Goal: Complete application form: Complete application form

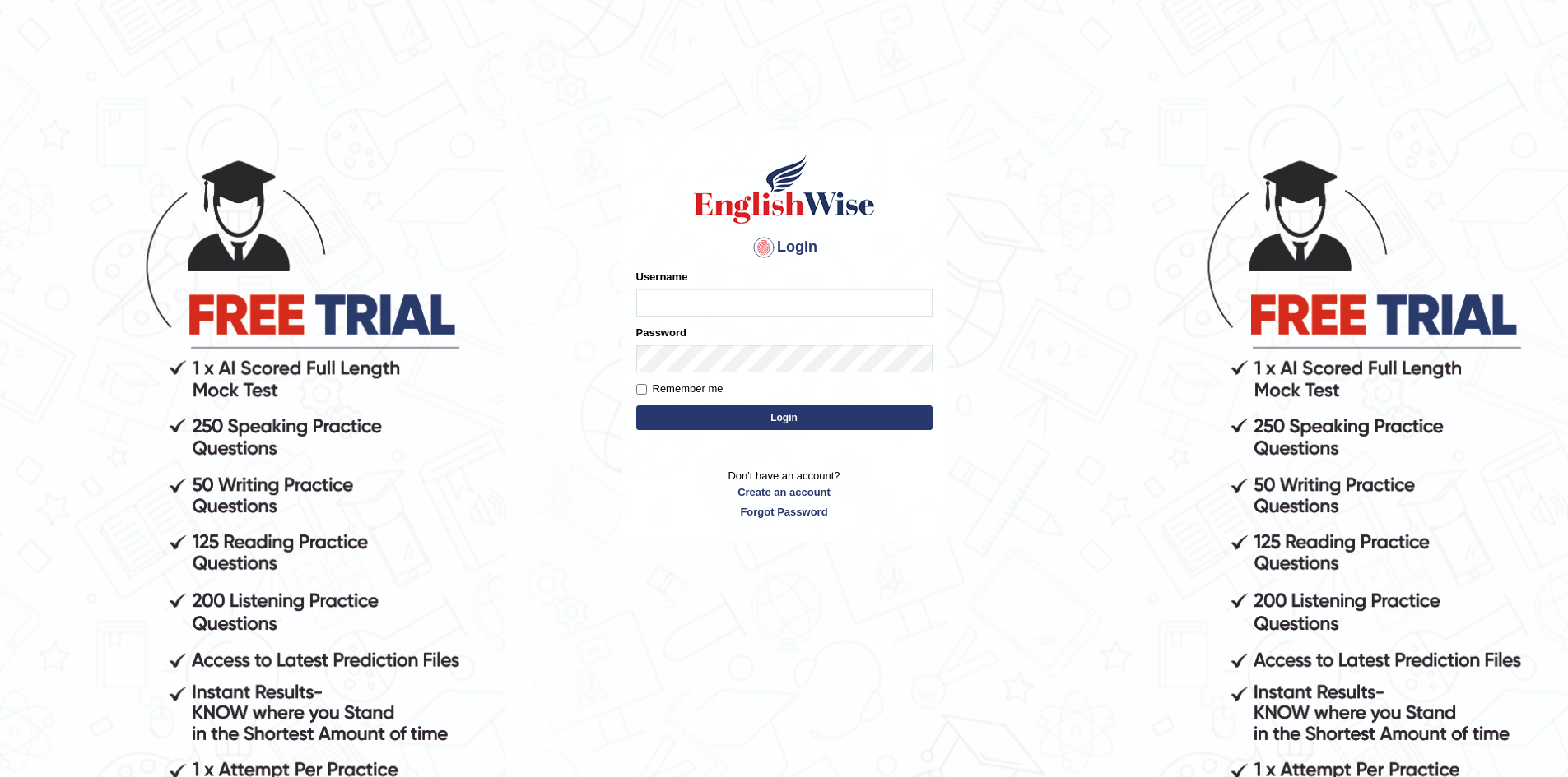
type input "sebajorques"
click at [811, 488] on link "Create an account" at bounding box center [784, 493] width 296 height 15
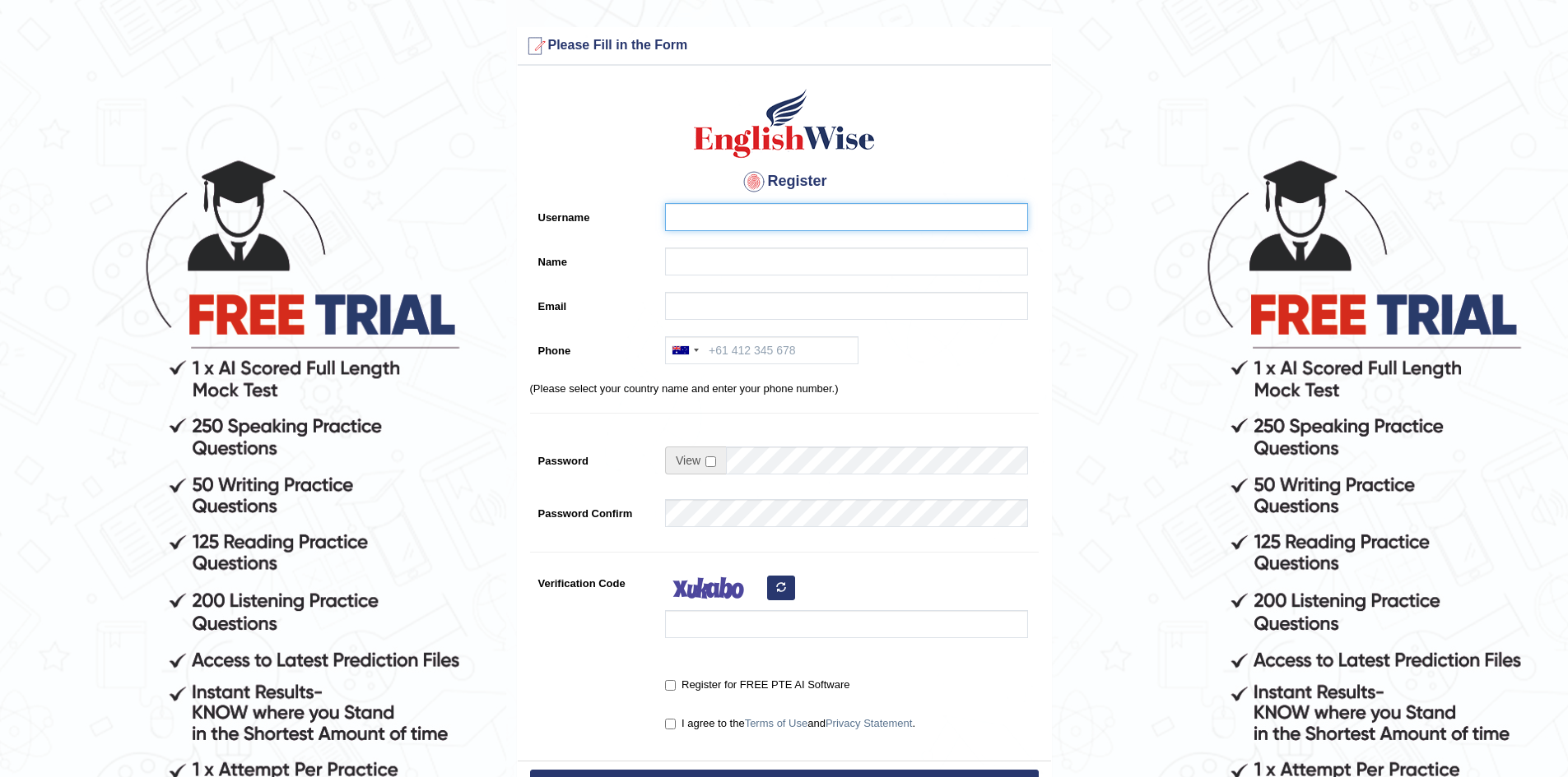
click at [757, 216] on input "Username" at bounding box center [846, 217] width 363 height 28
click at [642, 228] on div "Username" at bounding box center [784, 222] width 508 height 37
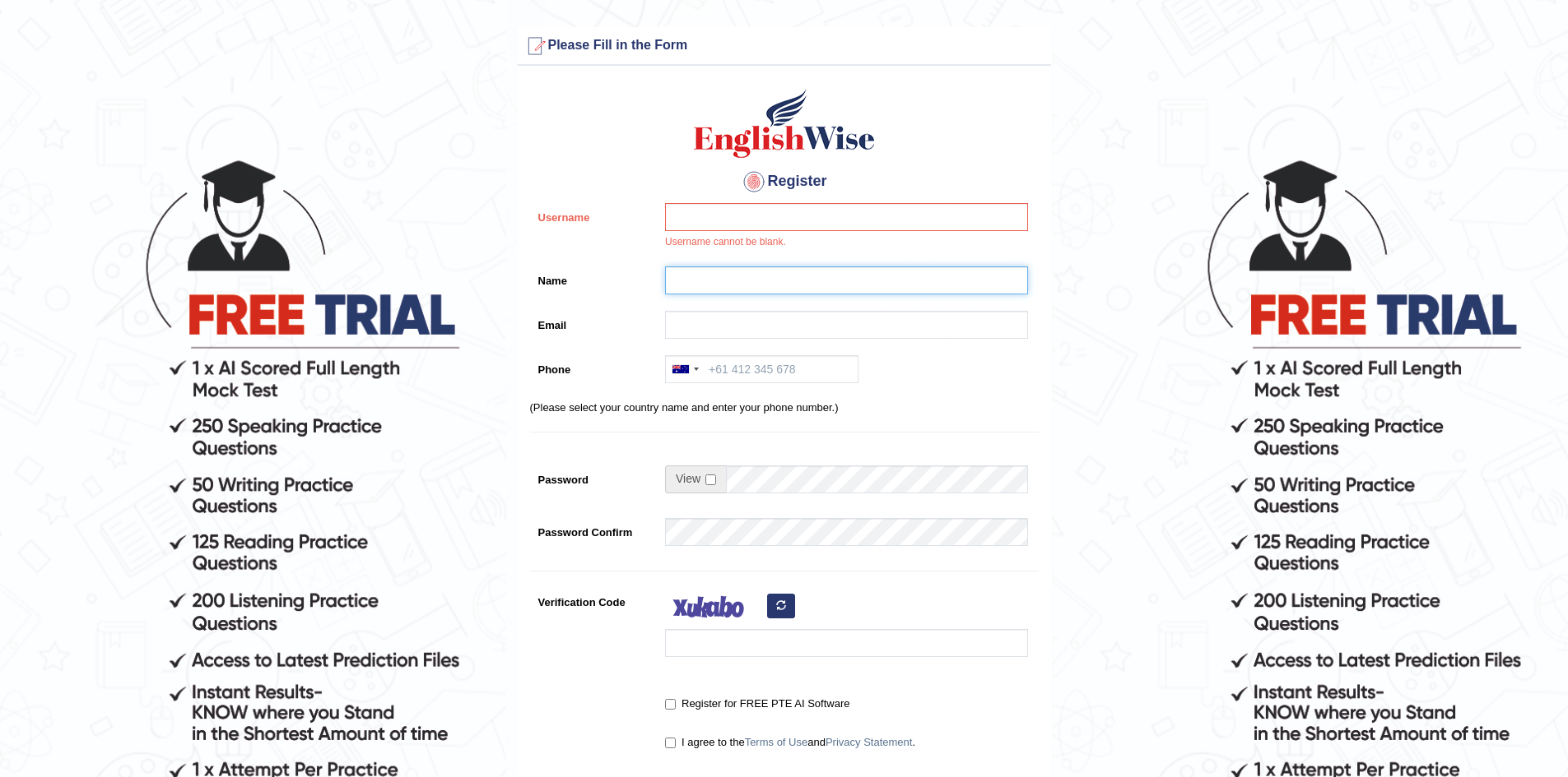
click at [689, 274] on input "Name" at bounding box center [846, 280] width 363 height 28
type input "[PERSON_NAME]"
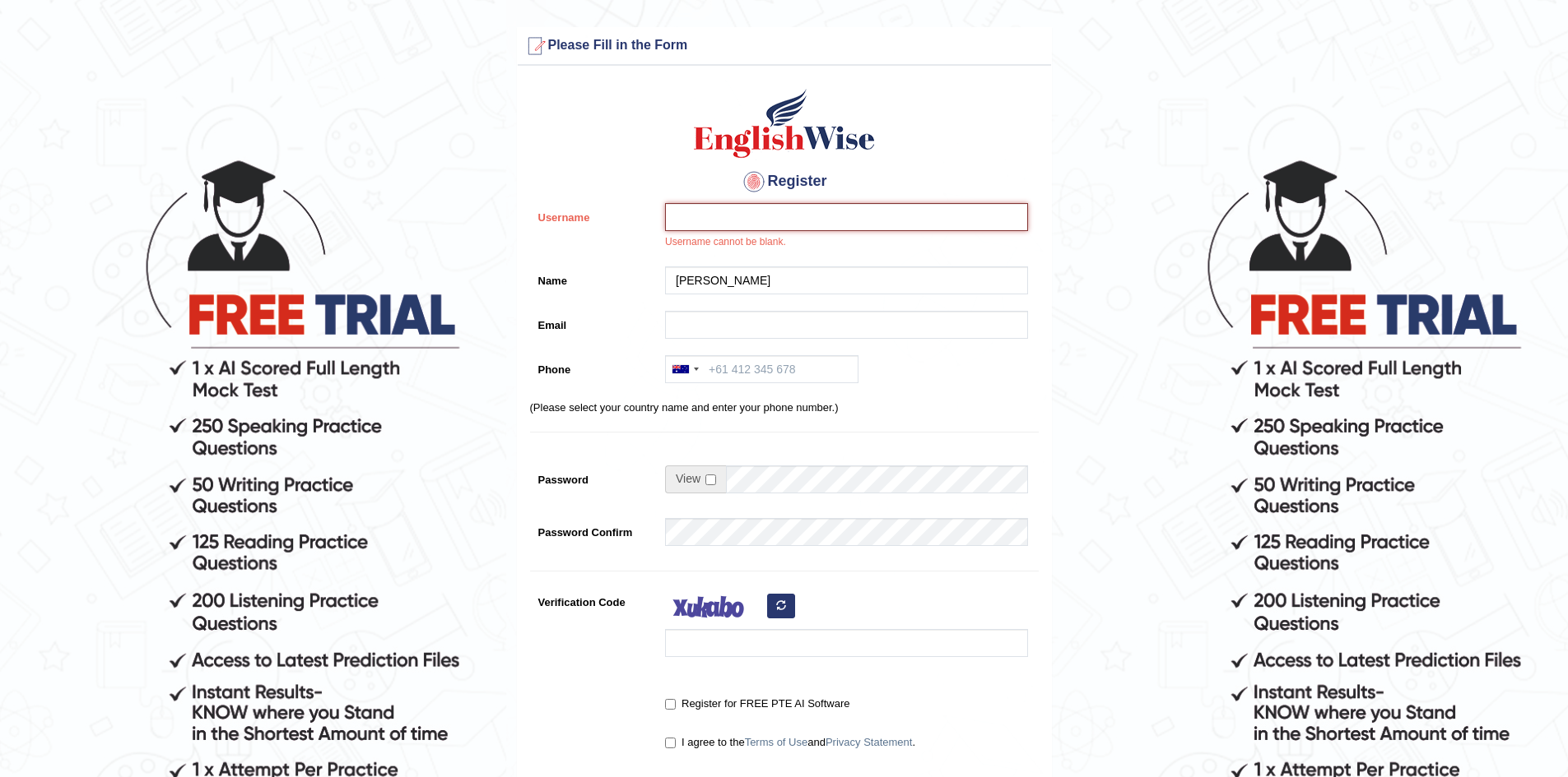
click at [704, 219] on input "Username" at bounding box center [846, 217] width 363 height 28
type input "kanz99"
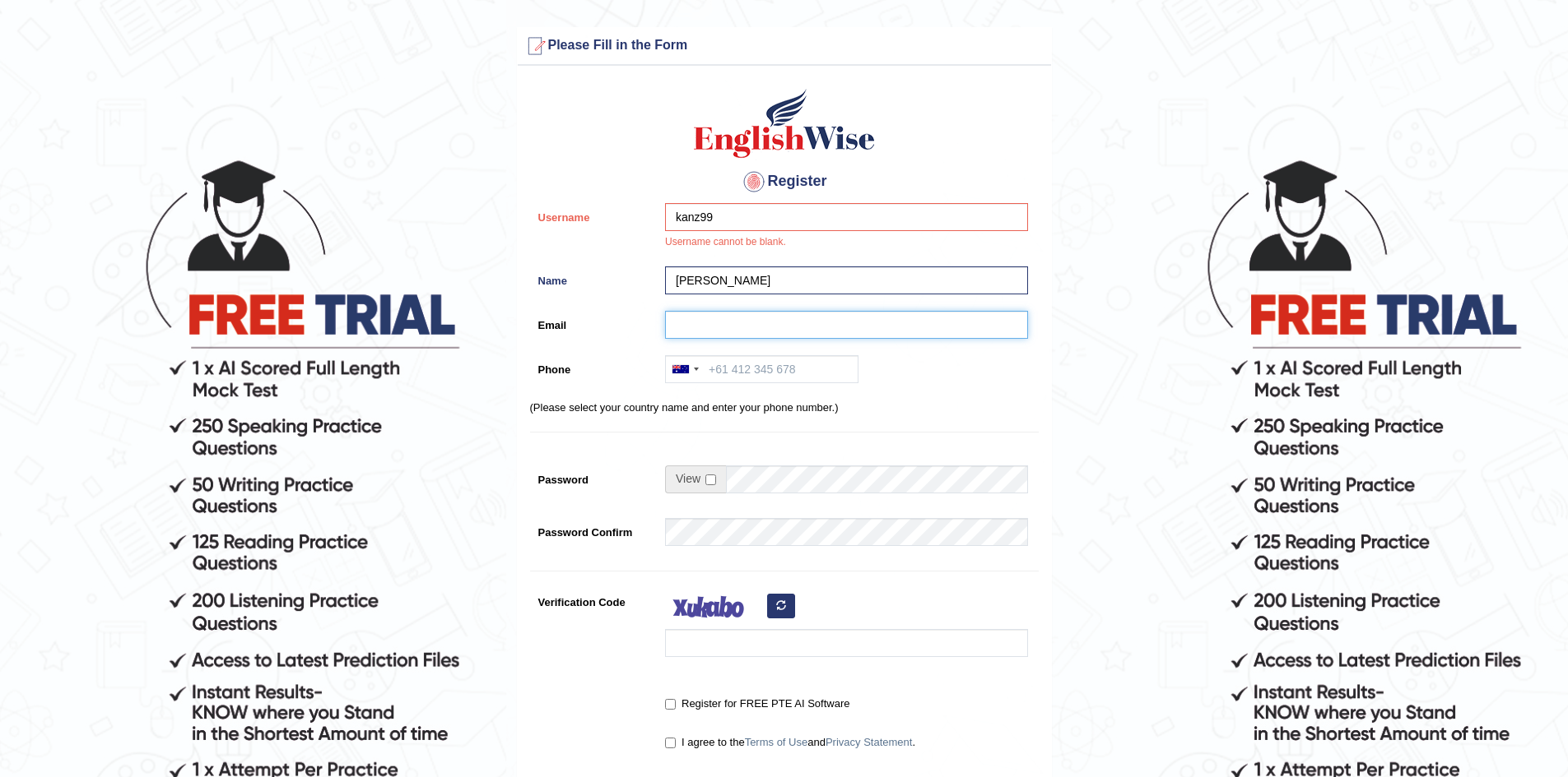
click at [713, 329] on input "Email" at bounding box center [846, 325] width 363 height 28
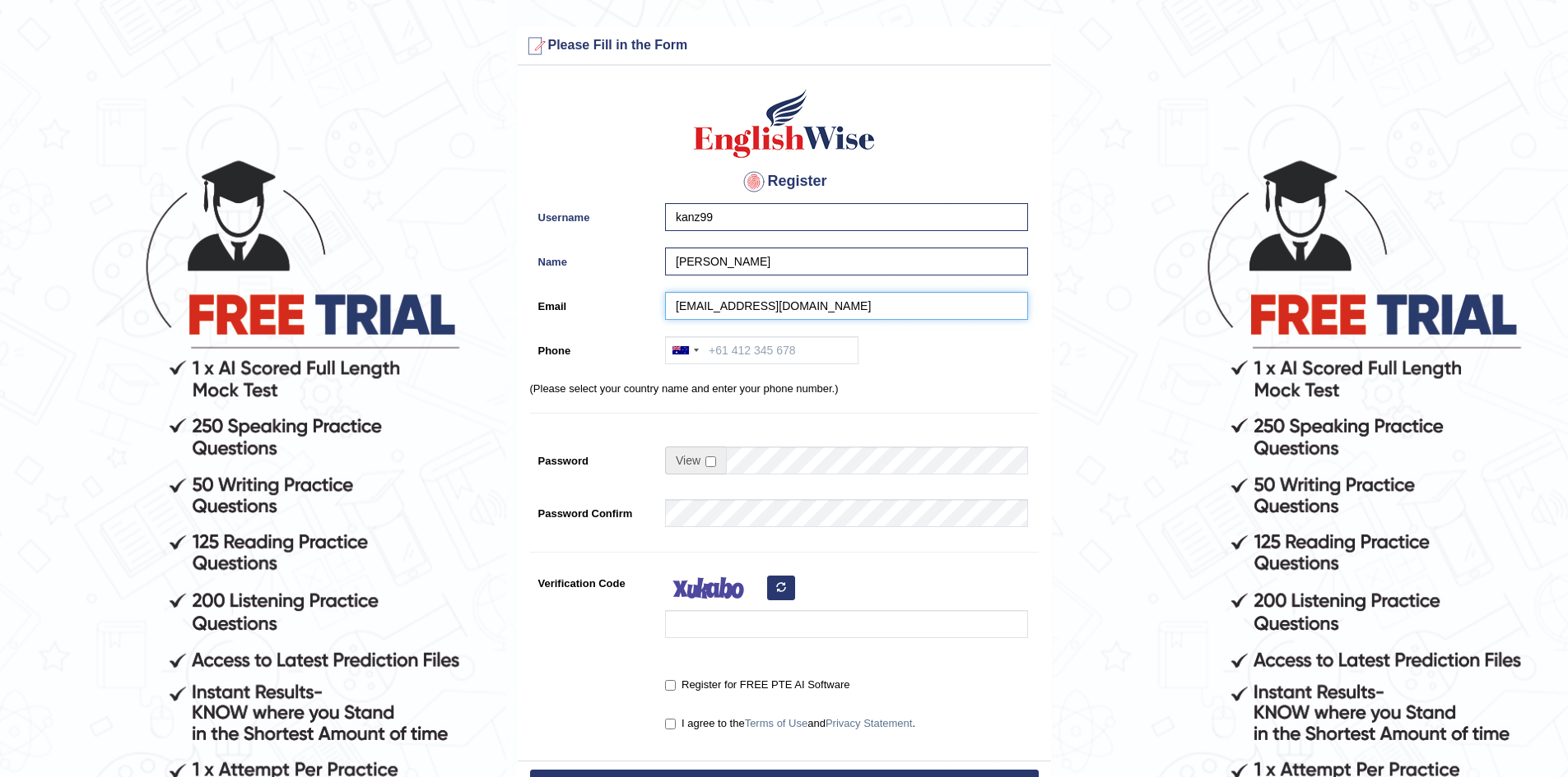
click at [776, 306] on input "patrick_kanz@gmail.com" at bounding box center [846, 306] width 363 height 28
type input "patrick_kanz@gmx.de"
click at [750, 340] on input "Phone" at bounding box center [761, 350] width 194 height 28
type input "0466383289"
click at [711, 462] on input "checkbox" at bounding box center [710, 462] width 11 height 11
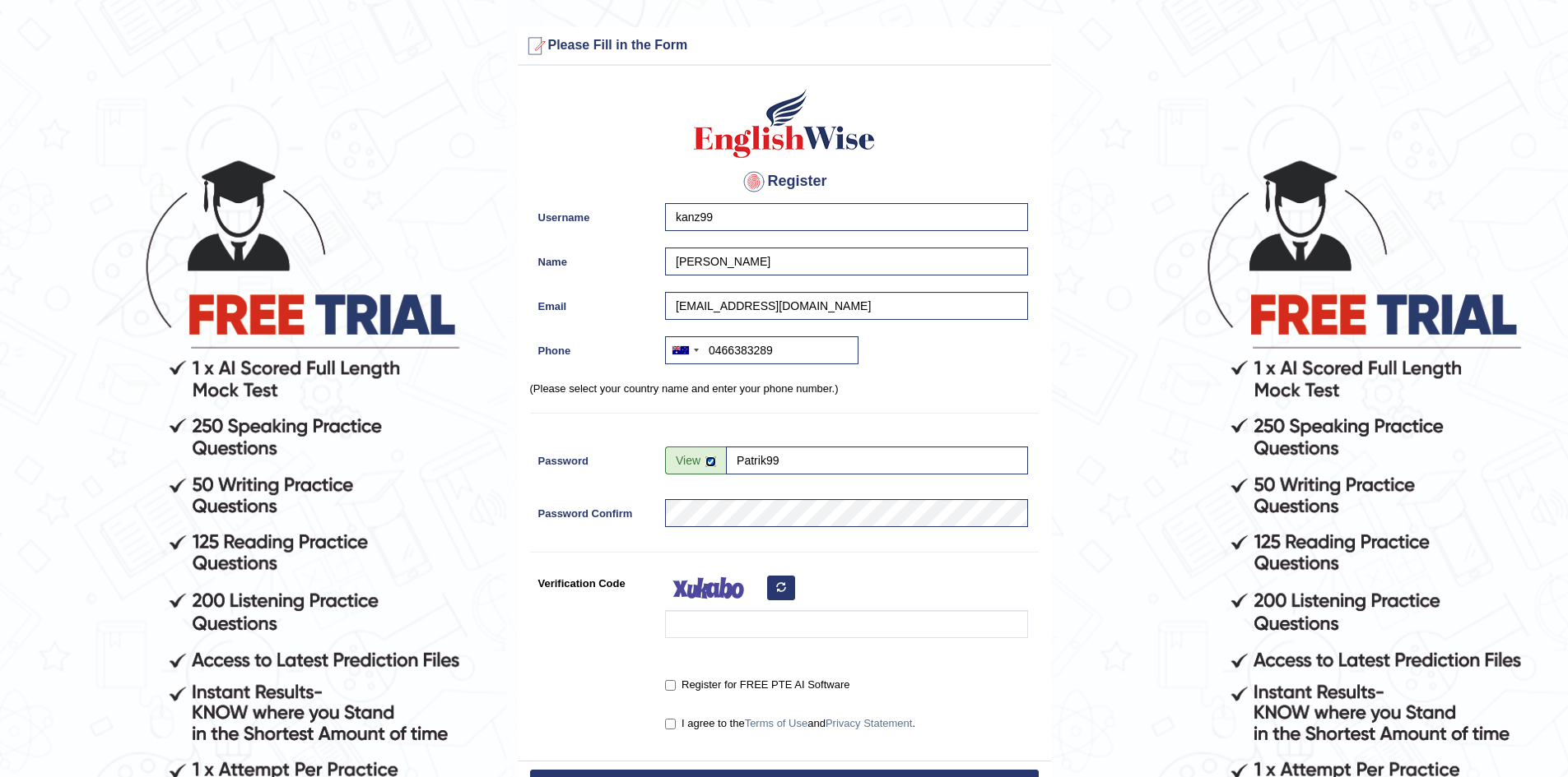
click at [711, 462] on input "checkbox" at bounding box center [710, 462] width 11 height 11
checkbox input "false"
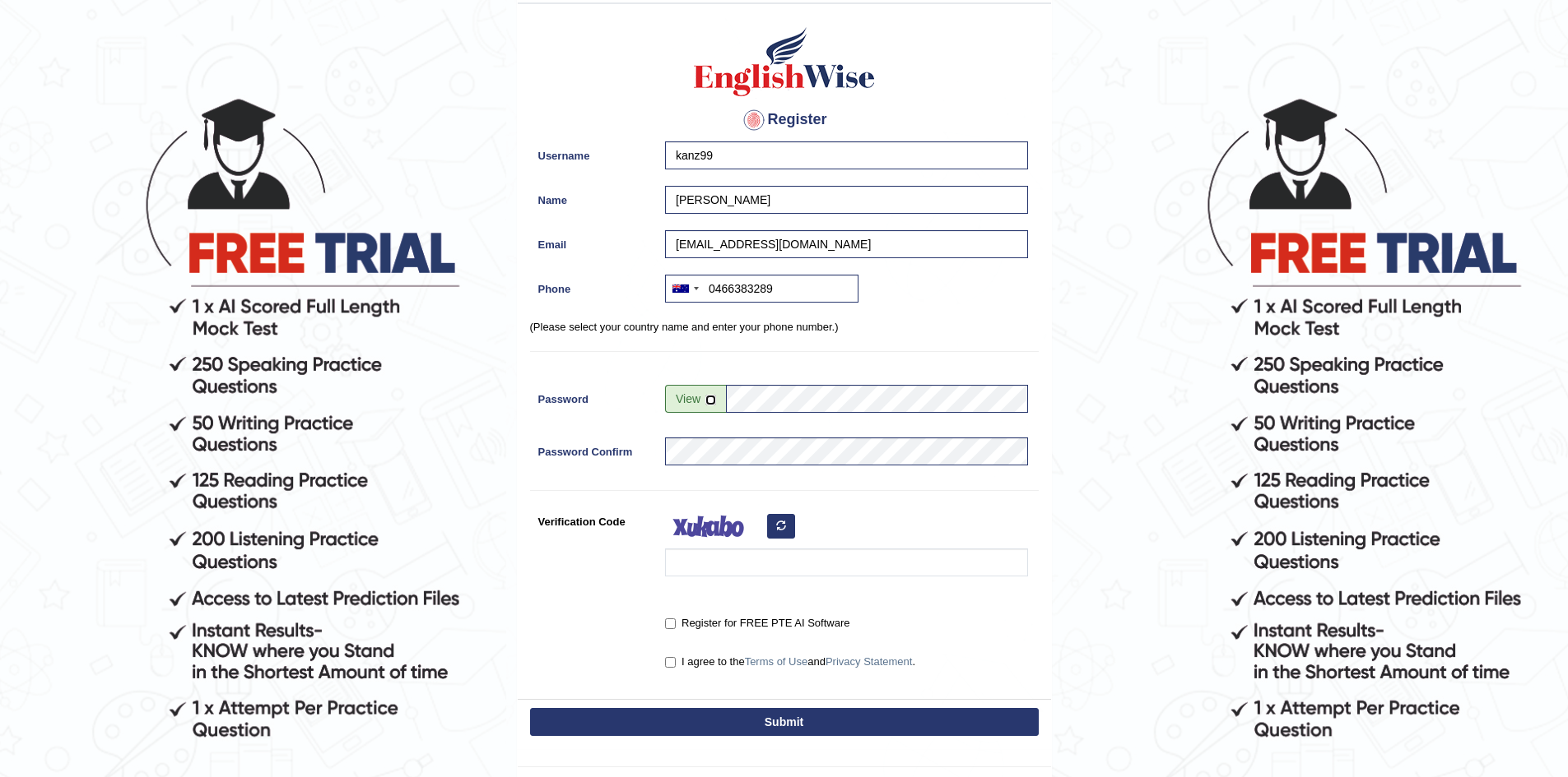
scroll to position [188, 0]
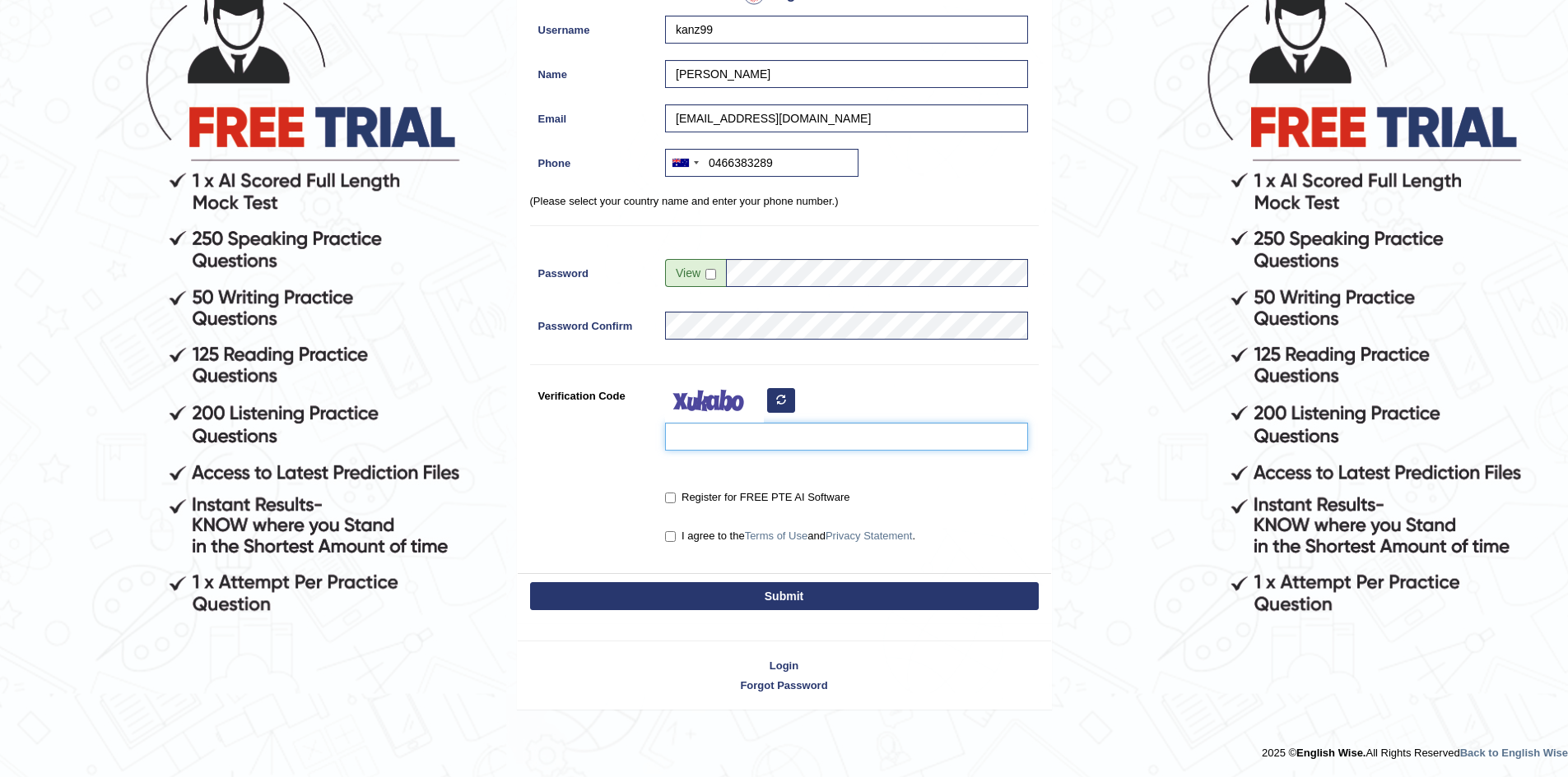
click at [827, 442] on input "Verification Code" at bounding box center [846, 437] width 363 height 28
type input "eereov"
click at [787, 489] on div "Register for FREE PTE AI Software" at bounding box center [846, 495] width 363 height 22
click at [716, 534] on label "I agree to the Terms of Use and Privacy Statement ." at bounding box center [789, 536] width 250 height 16
click at [676, 534] on input "I agree to the Terms of Use and Privacy Statement ." at bounding box center [669, 536] width 11 height 11
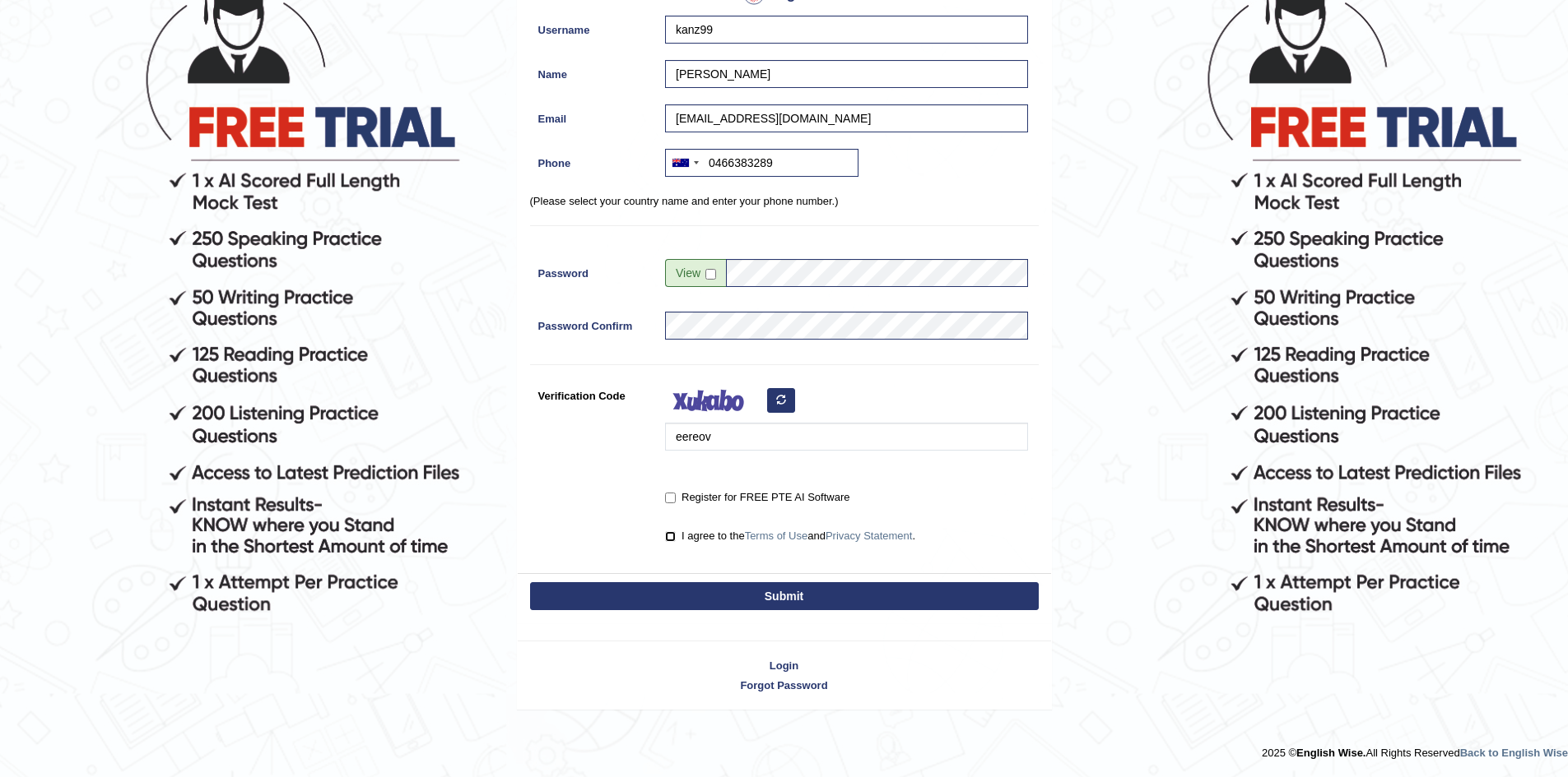
checkbox input "true"
click at [712, 491] on label "Register for FREE PTE AI Software" at bounding box center [756, 497] width 184 height 16
click at [676, 493] on input "Register for FREE PTE AI Software" at bounding box center [669, 497] width 11 height 11
checkbox input "true"
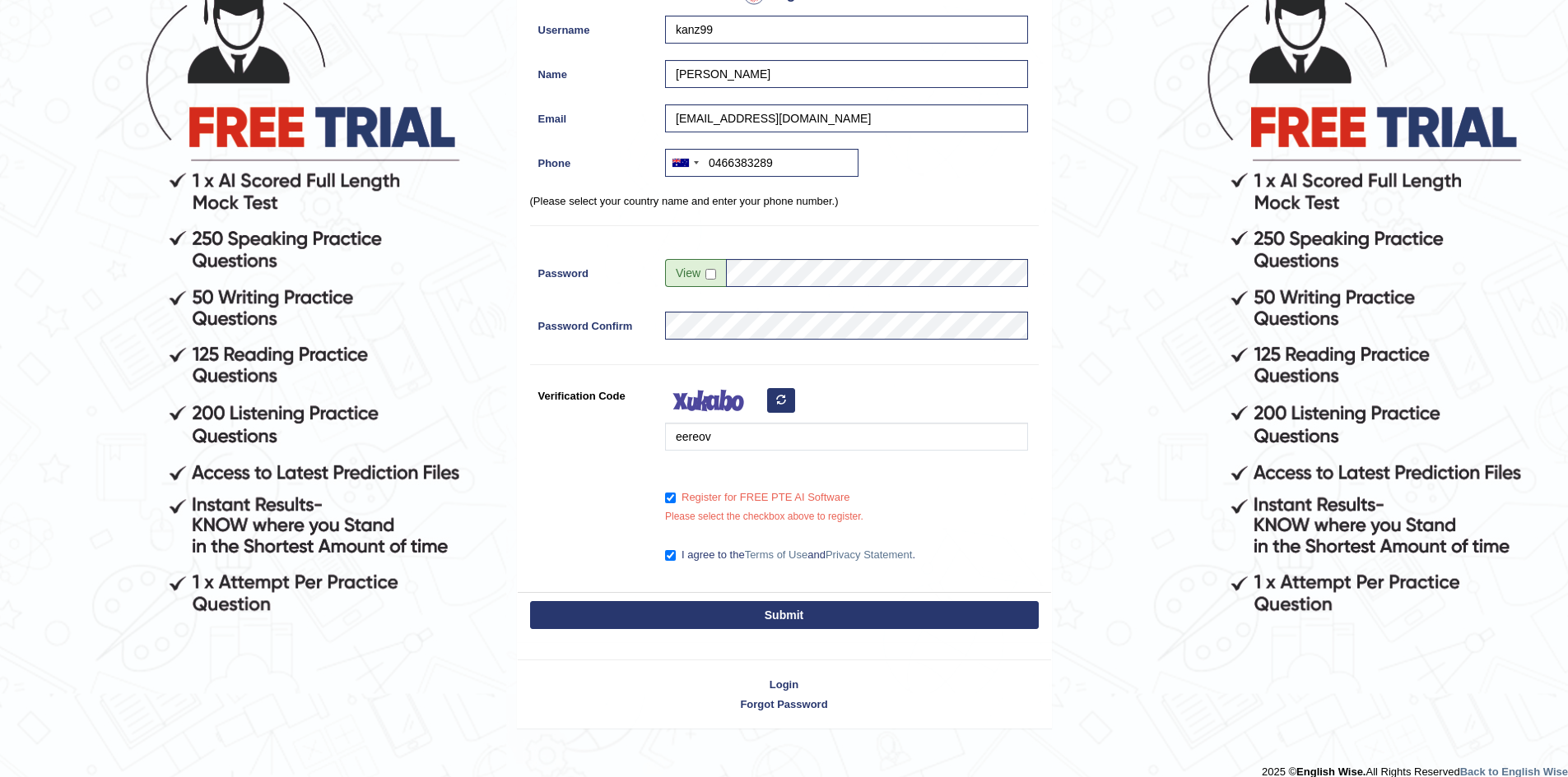
click at [761, 598] on div "Submit" at bounding box center [784, 616] width 533 height 49
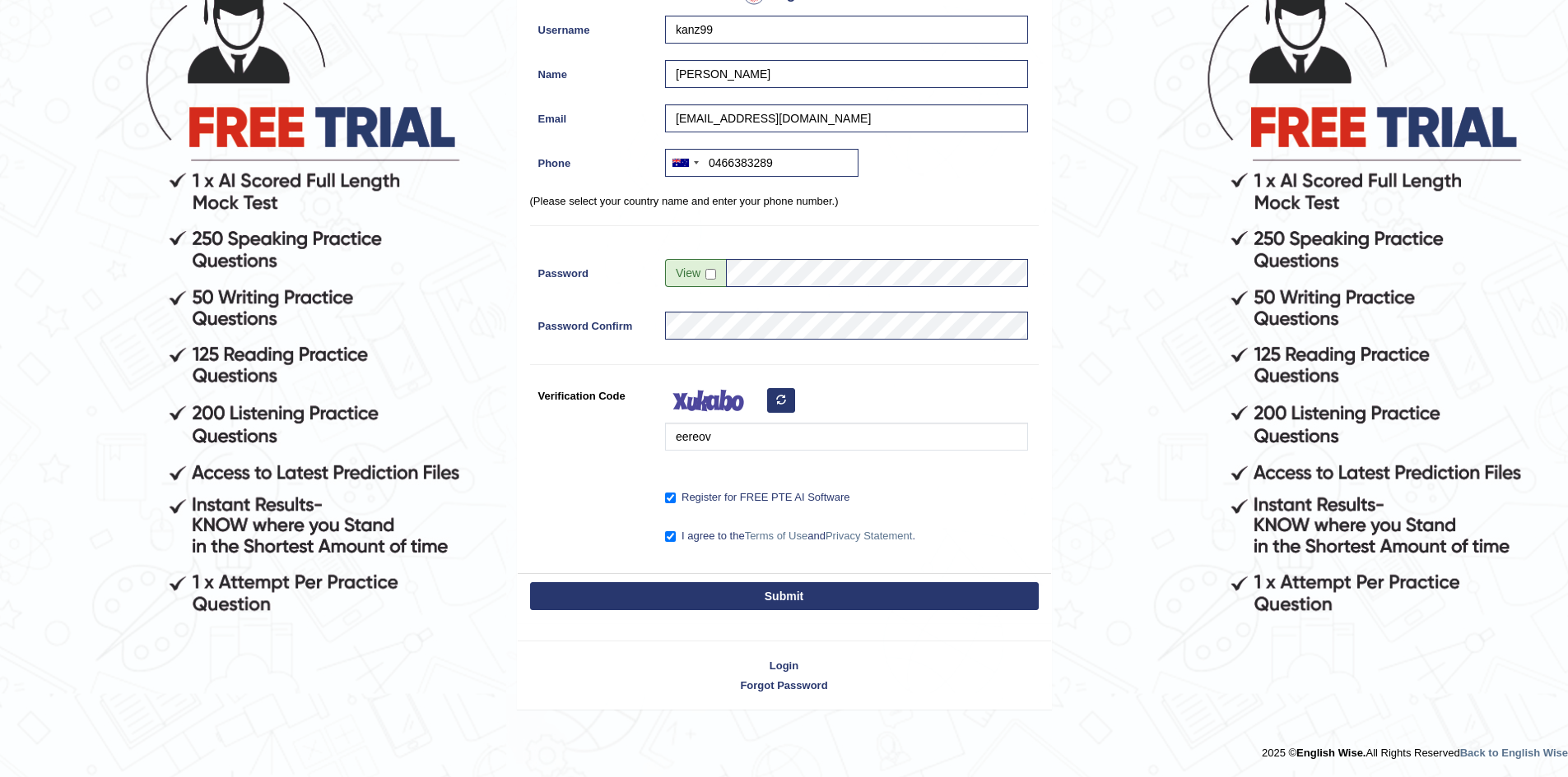
click at [755, 607] on button "Submit" at bounding box center [784, 596] width 508 height 28
type input "+61466383289"
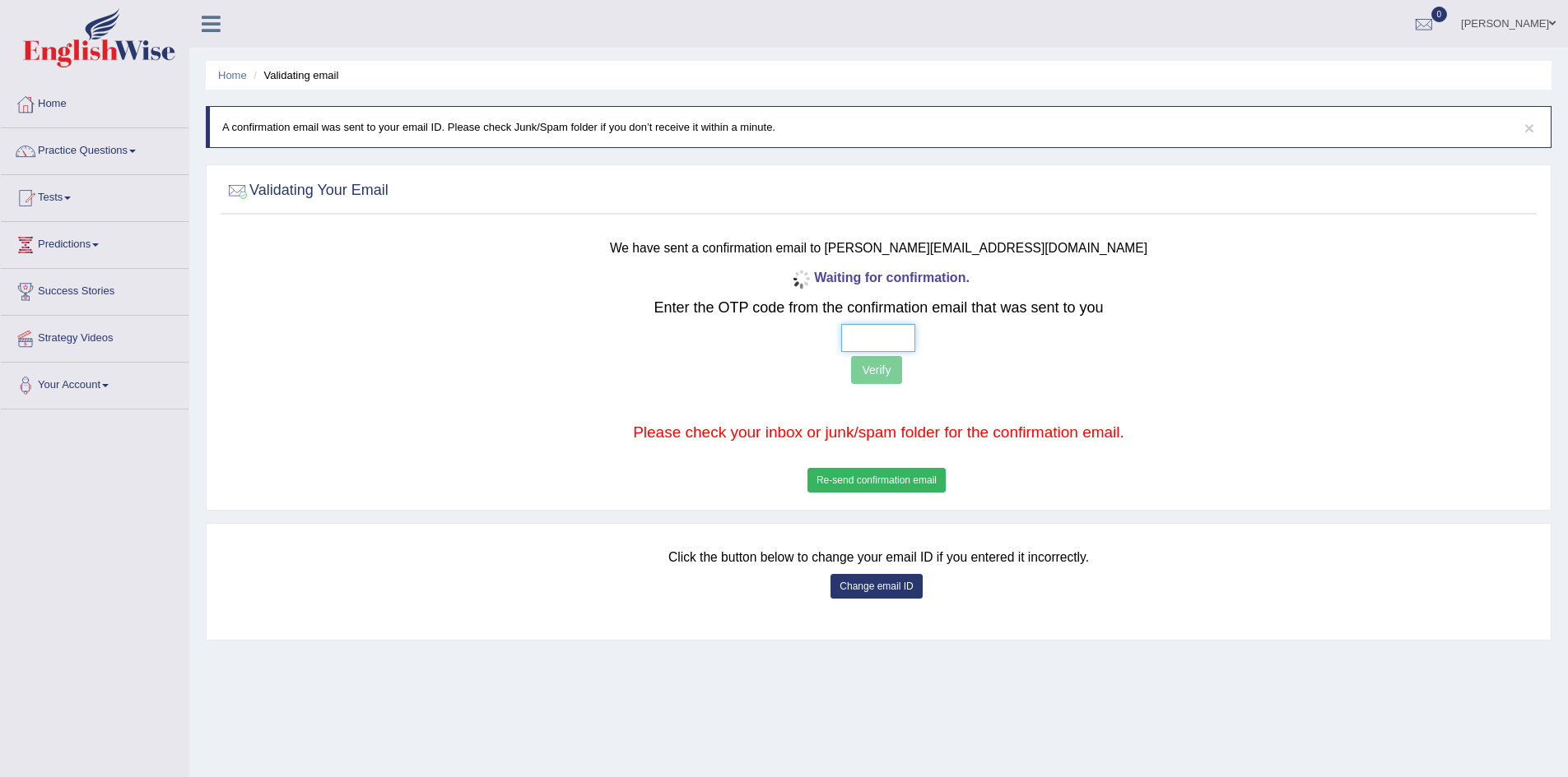
click at [844, 333] on input "text" at bounding box center [878, 337] width 74 height 28
type input "7 5 0 8"
click at [876, 376] on button "Verify" at bounding box center [876, 369] width 50 height 28
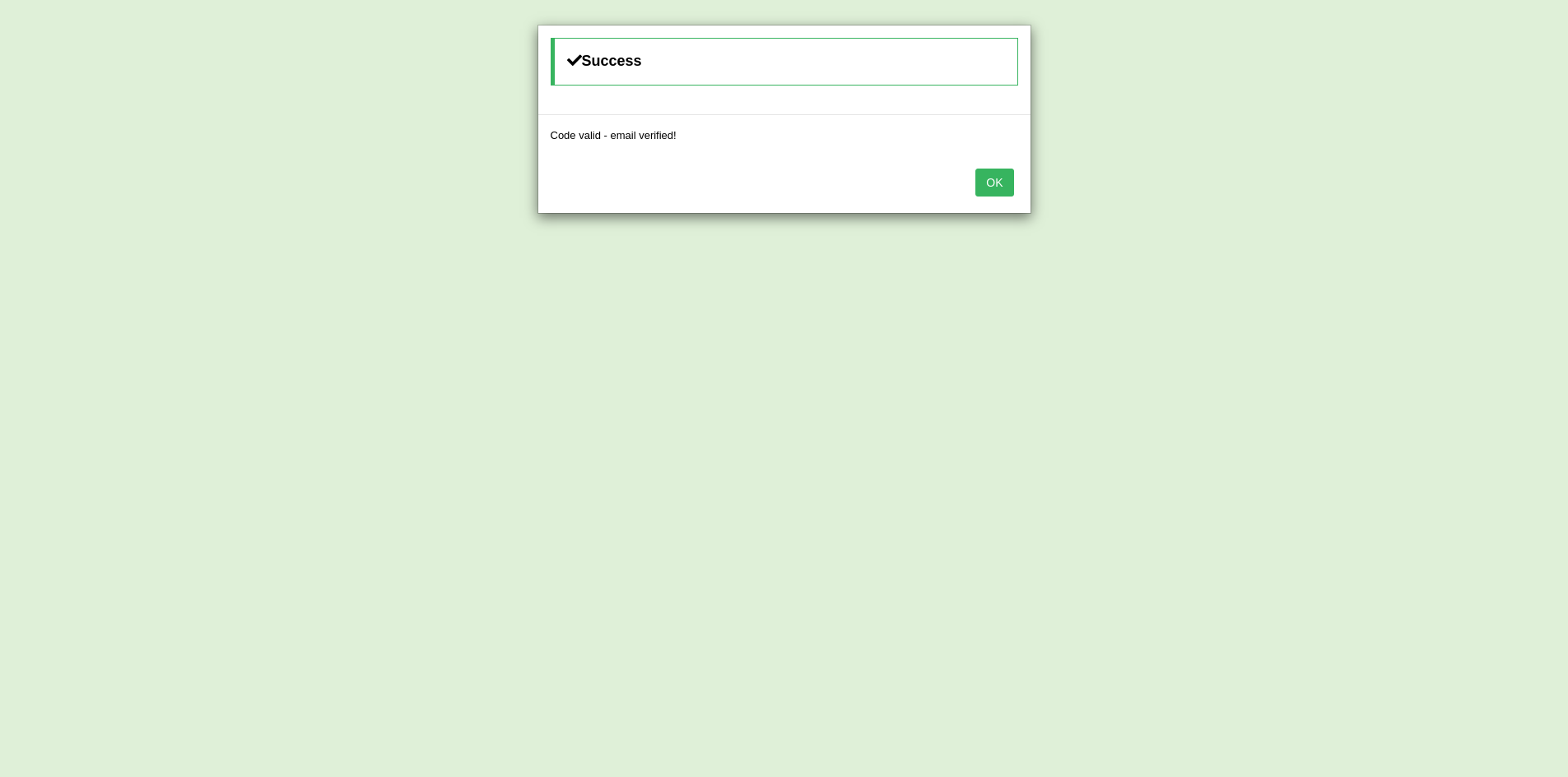
click at [996, 163] on div "OK" at bounding box center [784, 184] width 492 height 58
click at [994, 182] on button "OK" at bounding box center [993, 182] width 38 height 28
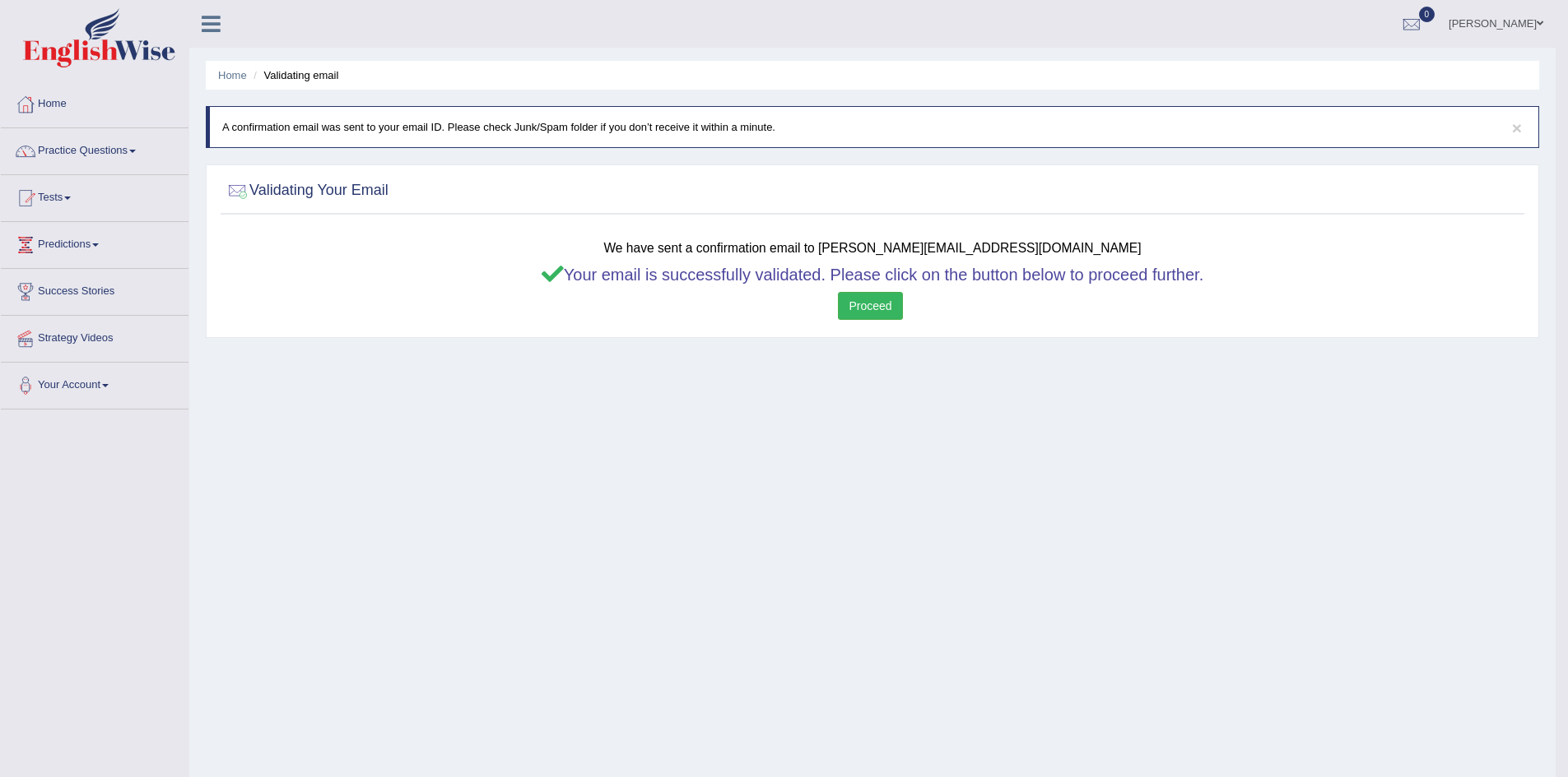
click at [864, 304] on link "Proceed" at bounding box center [870, 306] width 65 height 28
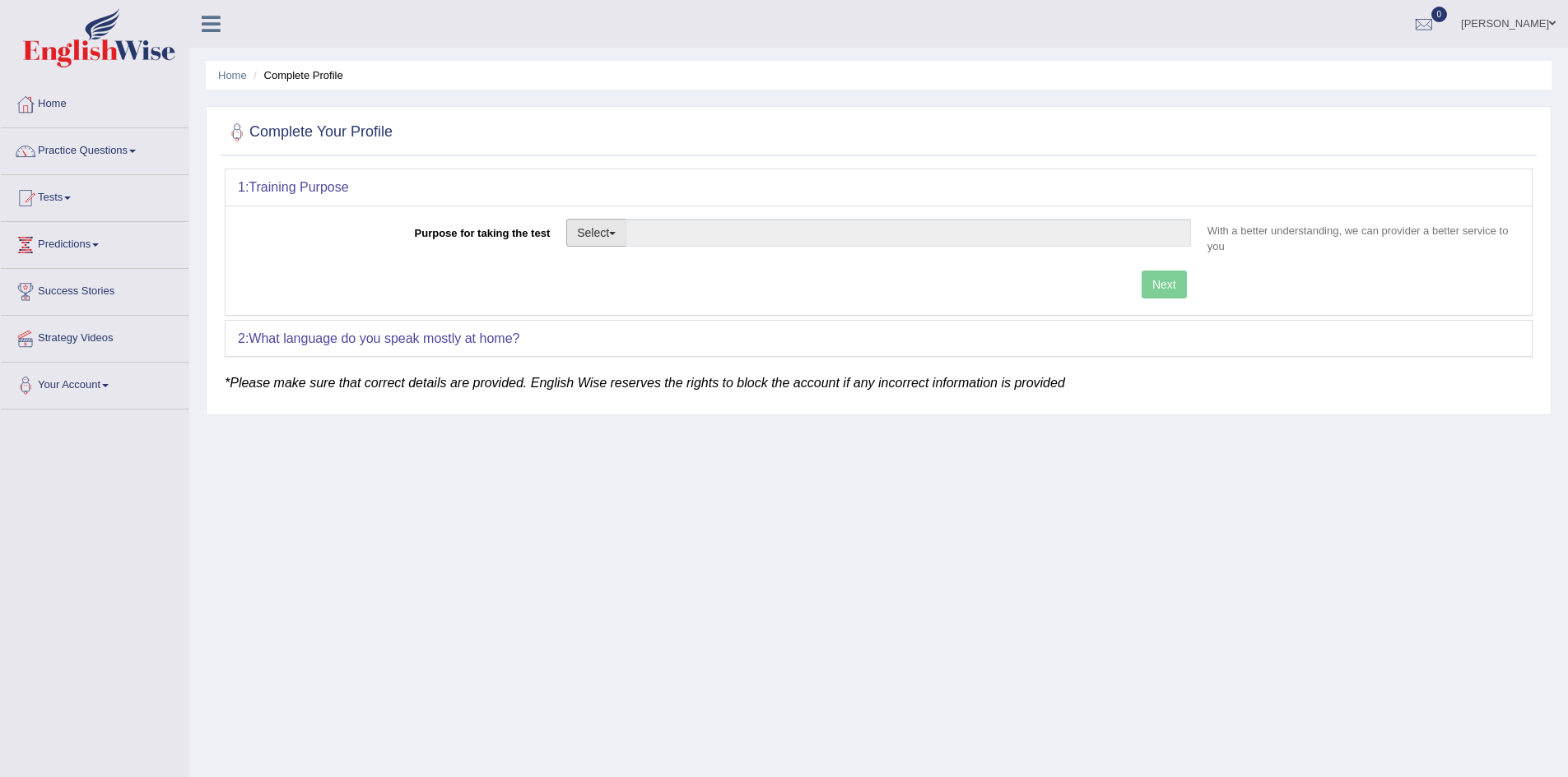
click at [626, 237] on button "Select" at bounding box center [596, 232] width 60 height 28
click at [663, 286] on link "Permanent Residency" at bounding box center [640, 289] width 147 height 21
type input "Permanent Residency"
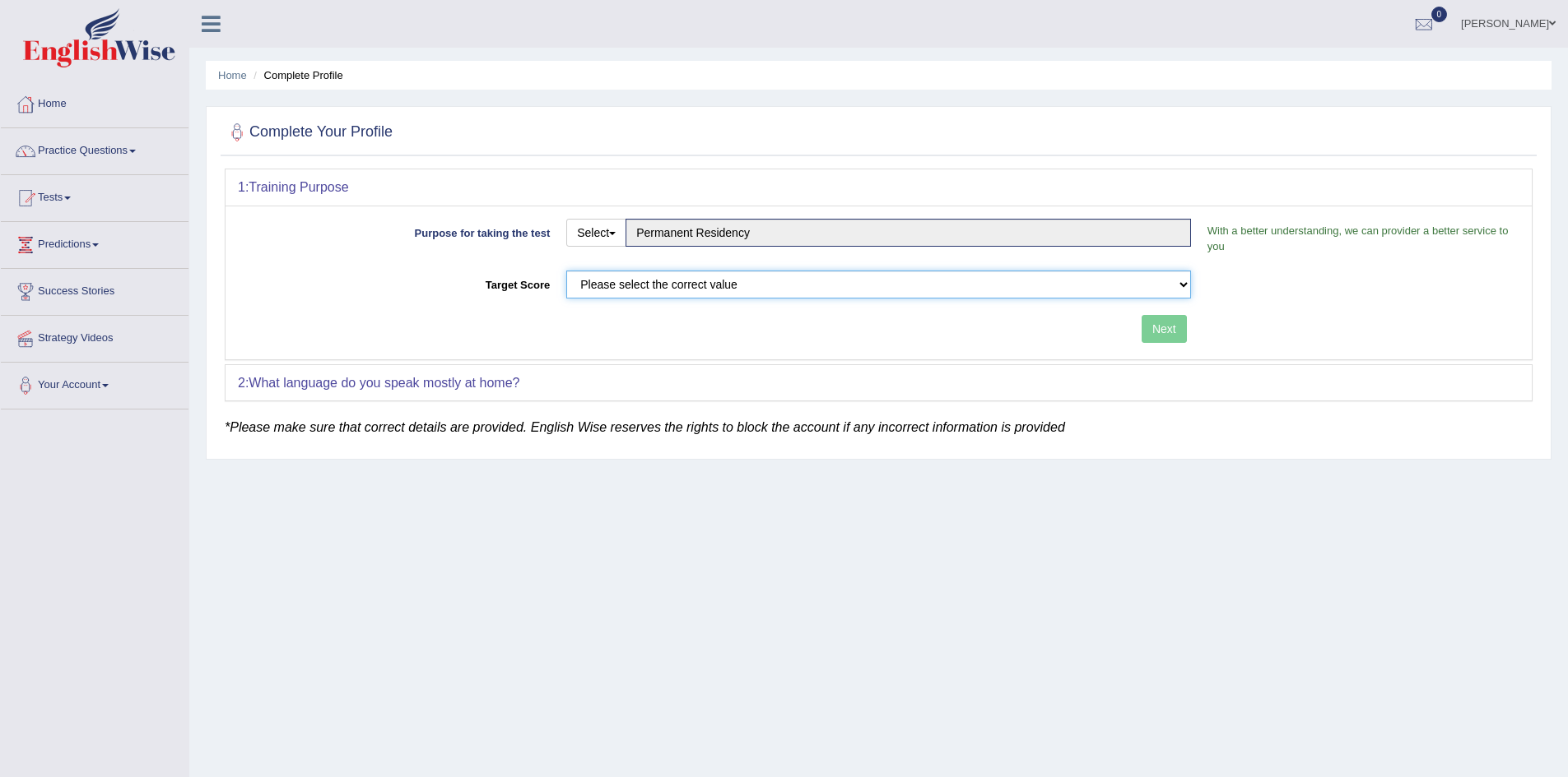
click at [722, 289] on select "Please select the correct value 50 (6 bands) 58 (6.5 bands) 65 (7 bands) 79 (8 …" at bounding box center [879, 284] width 625 height 28
select select "65"
click at [566, 271] on select "Please select the correct value 50 (6 bands) 58 (6.5 bands) 65 (7 bands) 79 (8 …" at bounding box center [879, 284] width 625 height 28
click at [1173, 337] on button "Next" at bounding box center [1164, 329] width 45 height 28
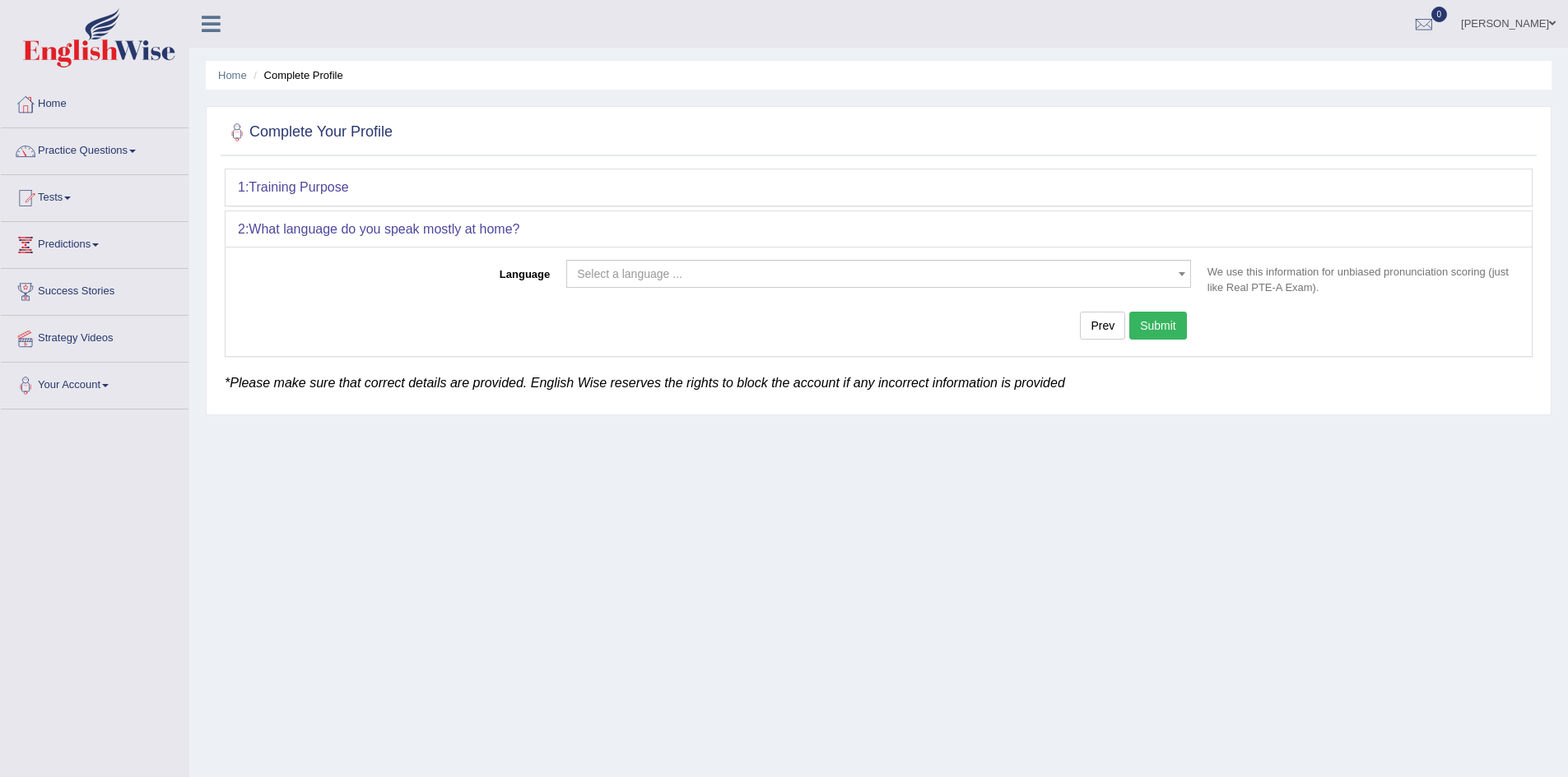
click at [770, 258] on div "Language Select a language ... Afrikaans Albanian Amharic Arabic Armenian Ashan…" at bounding box center [879, 301] width 1306 height 109
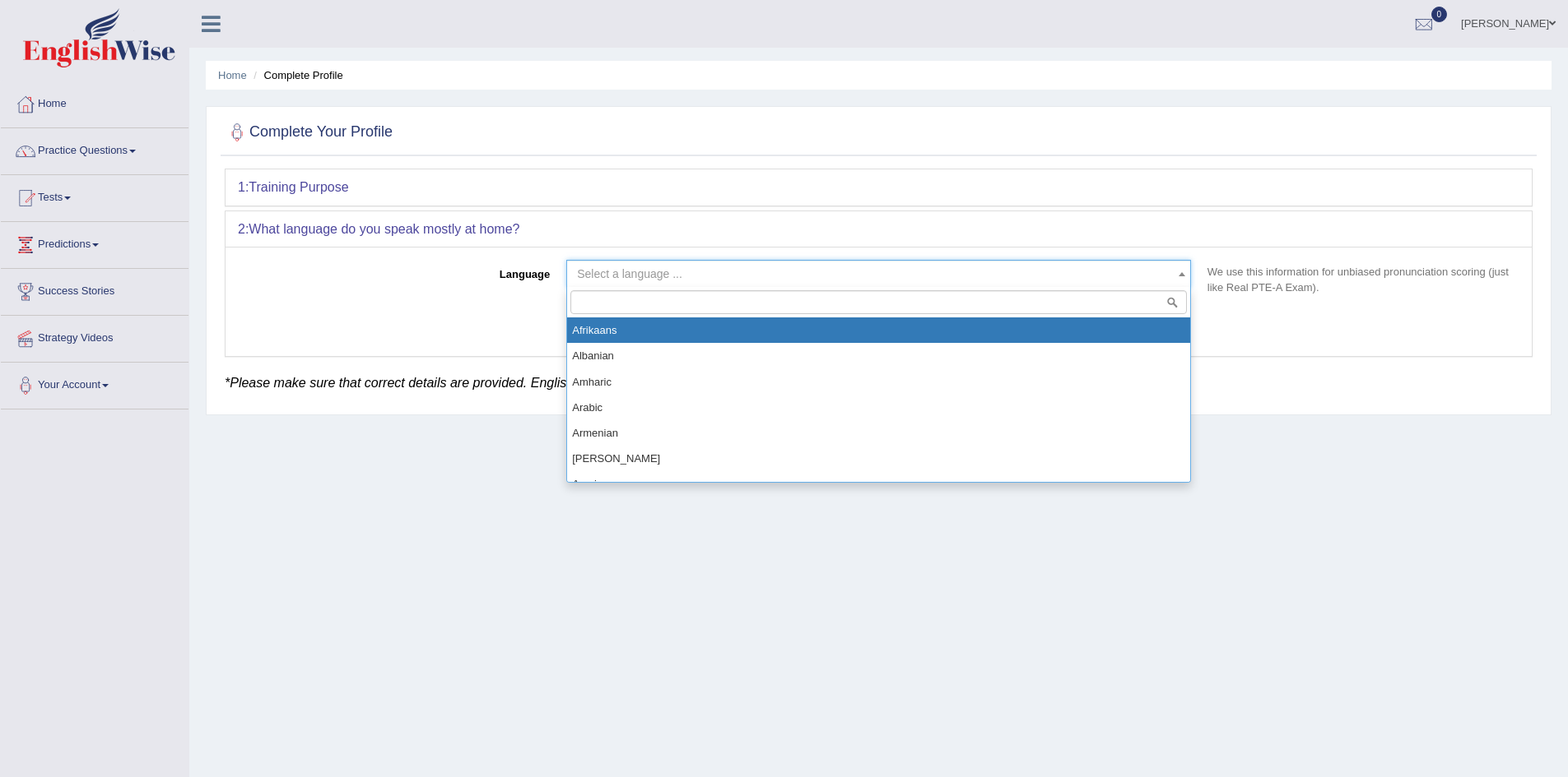
click at [756, 272] on span "Select a language ..." at bounding box center [873, 274] width 593 height 16
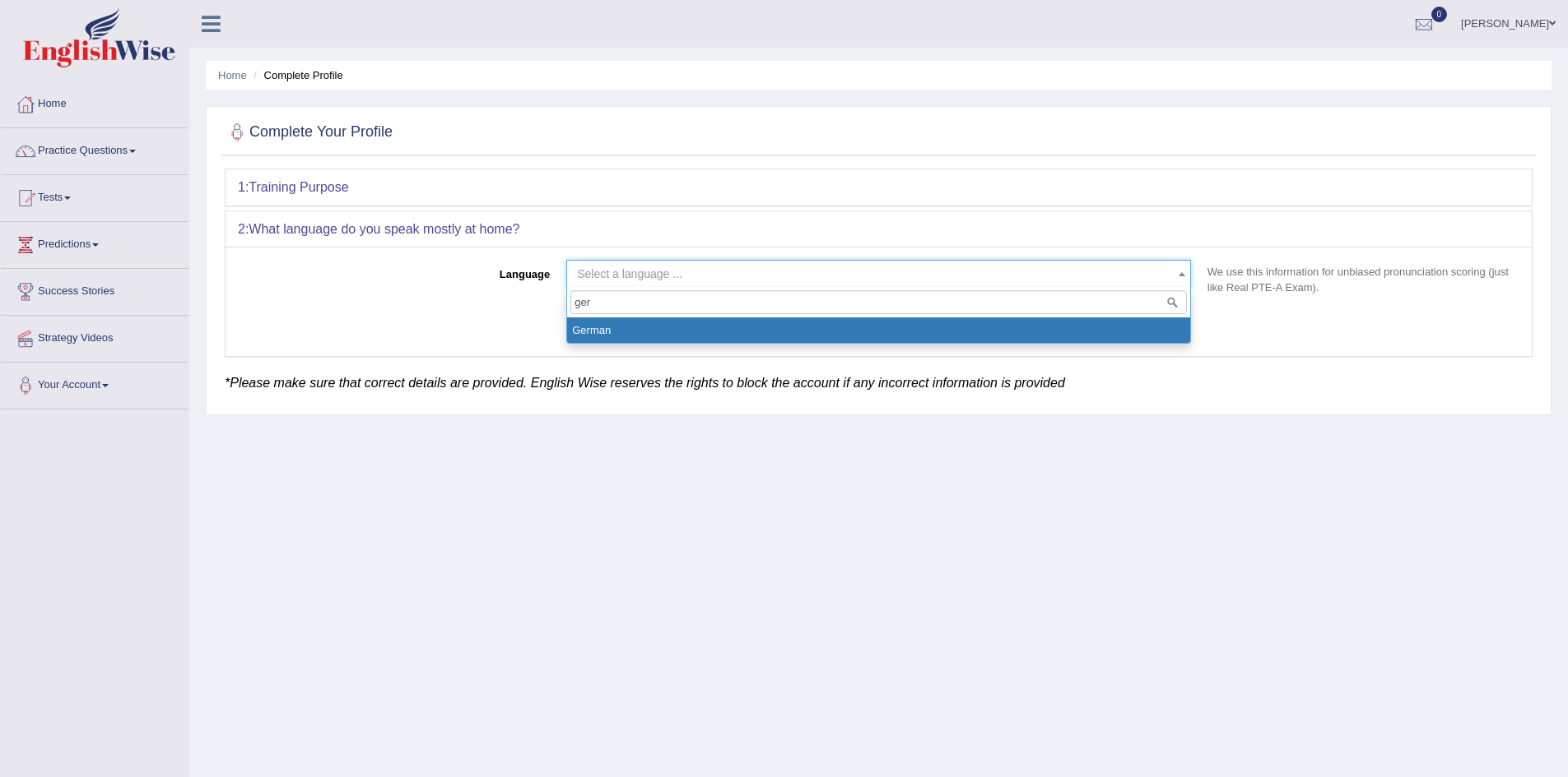
type input "ger"
select select "German"
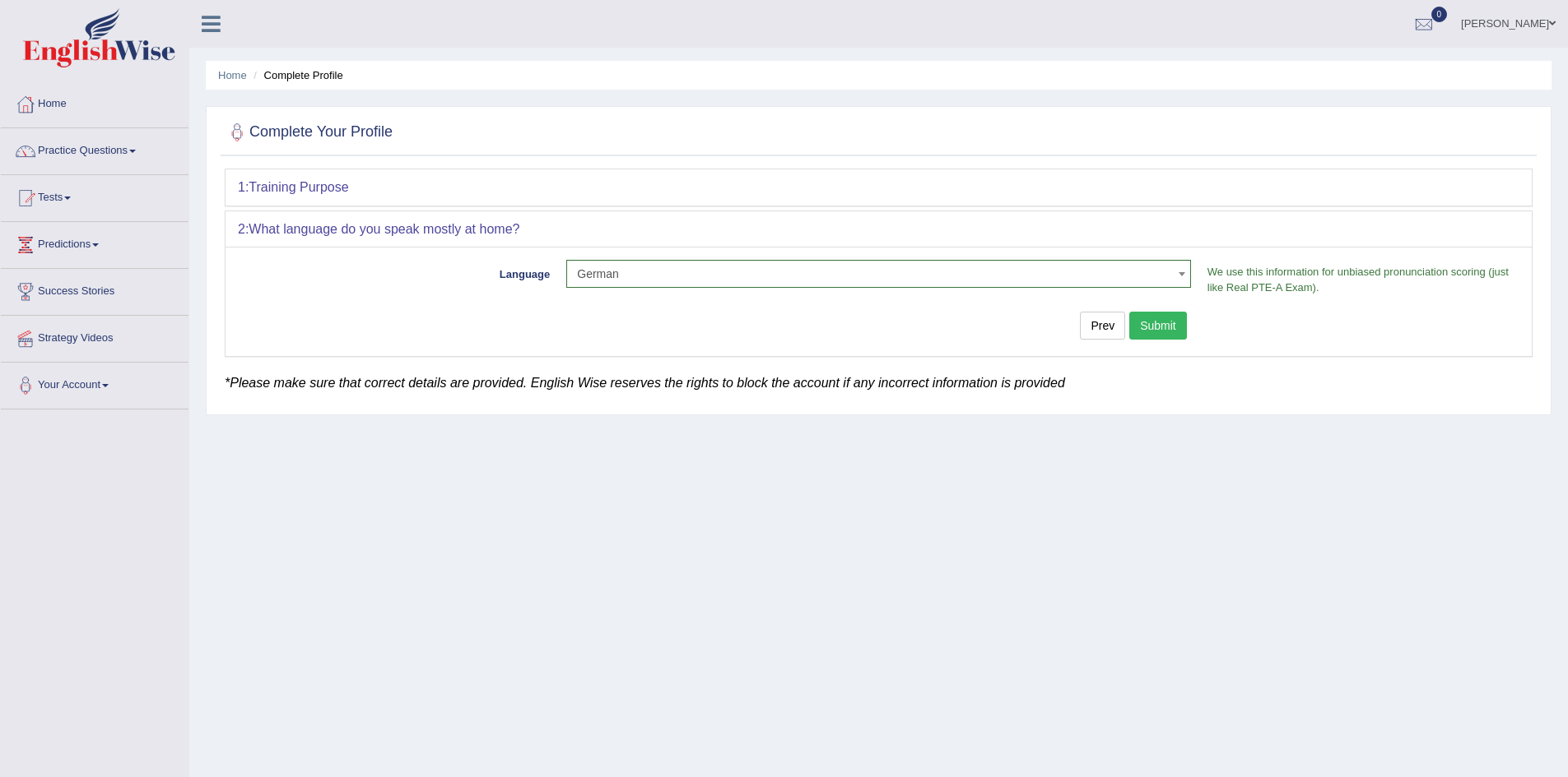
click at [1130, 336] on button "Submit" at bounding box center [1158, 325] width 58 height 28
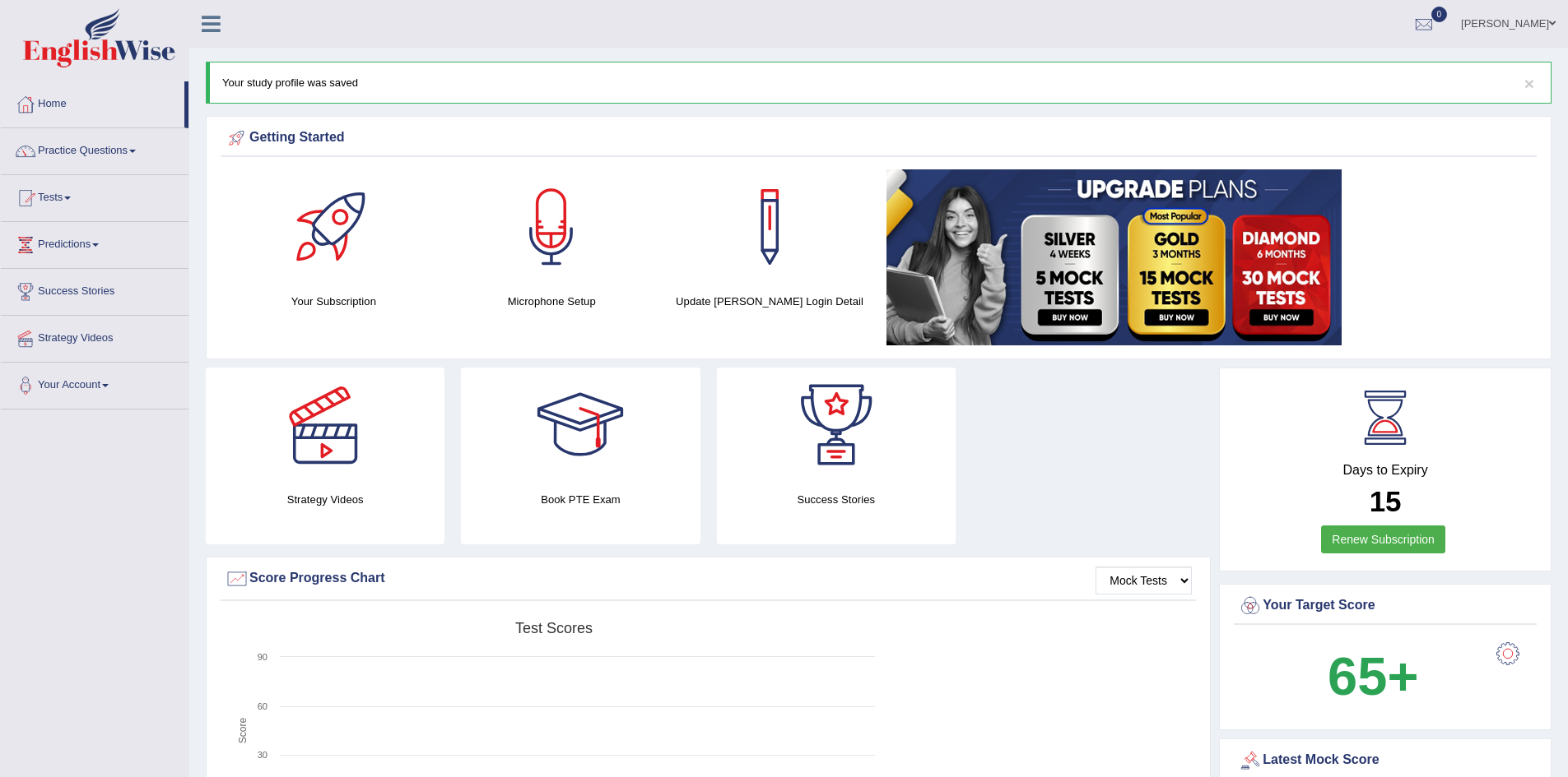
click at [131, 146] on link "Practice Questions" at bounding box center [95, 148] width 188 height 41
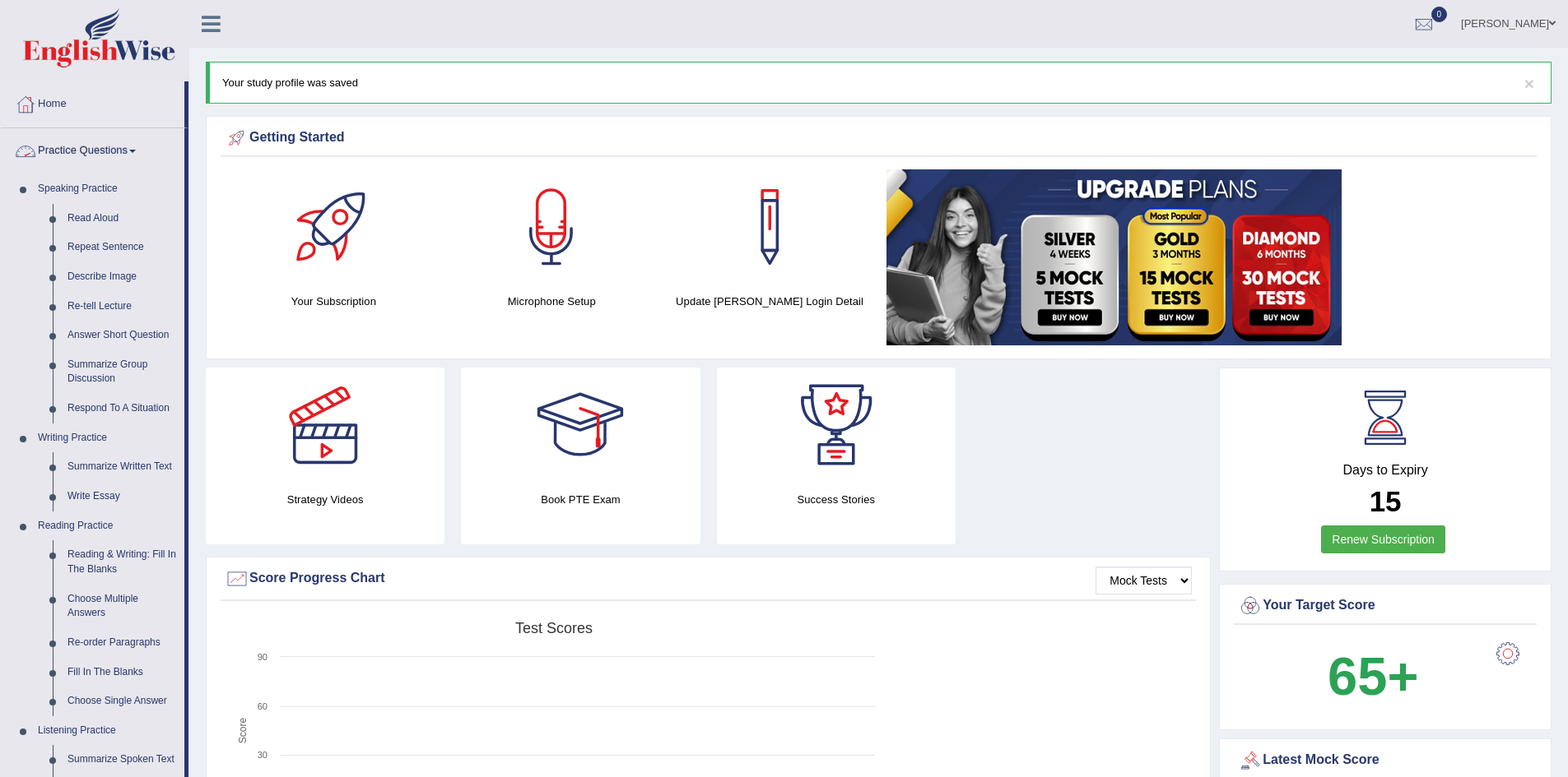
click at [112, 139] on link "Practice Questions" at bounding box center [93, 148] width 183 height 41
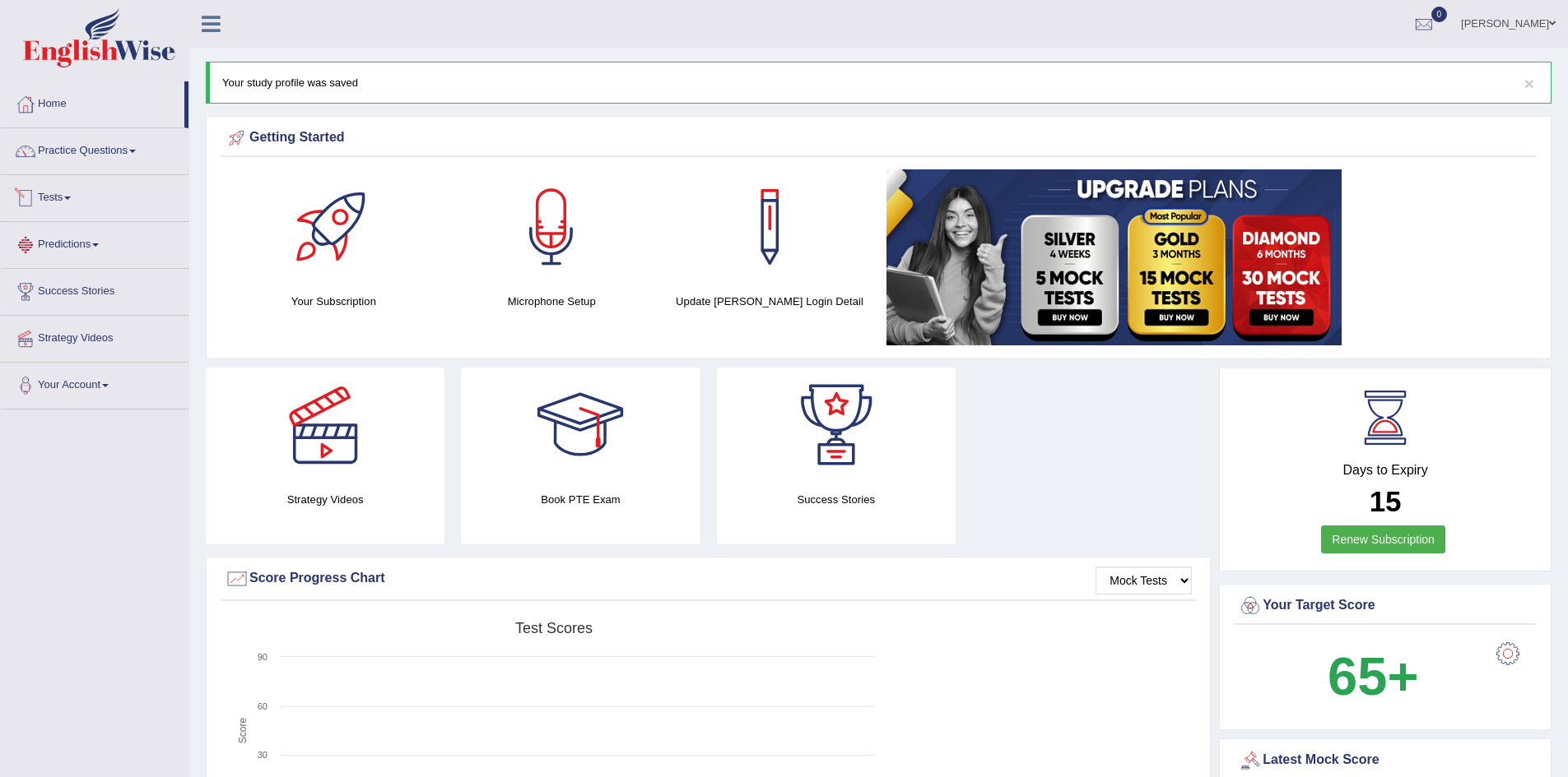
click at [70, 205] on link "Tests" at bounding box center [95, 196] width 188 height 41
click at [87, 263] on link "Take Mock Test" at bounding box center [108, 265] width 154 height 30
